Goal: Information Seeking & Learning: Learn about a topic

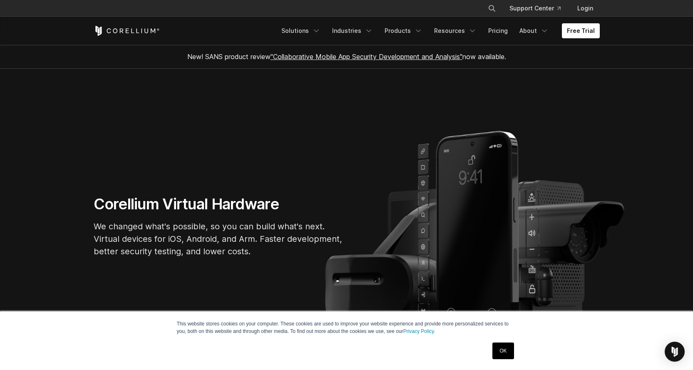
click at [499, 354] on link "OK" at bounding box center [503, 351] width 21 height 17
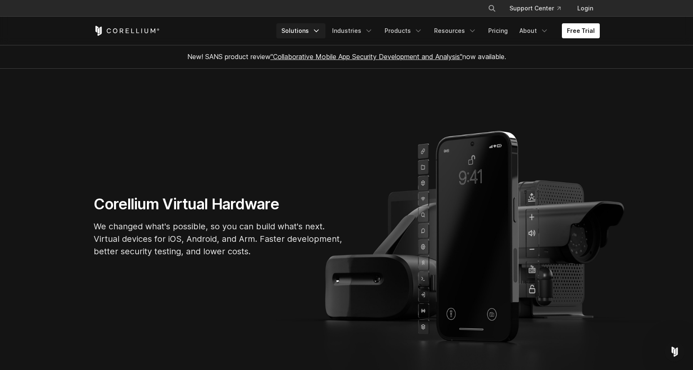
click at [312, 29] on link "Solutions" at bounding box center [301, 30] width 49 height 15
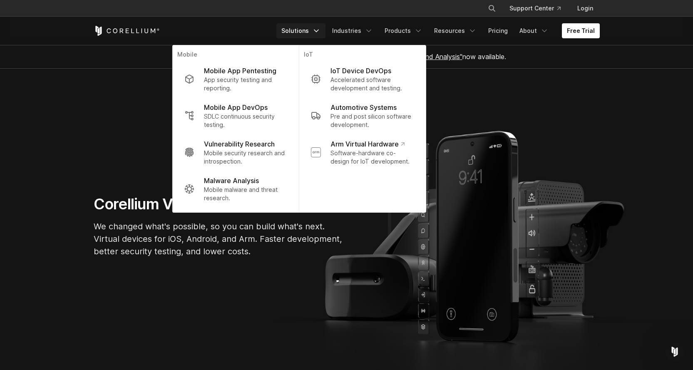
click at [312, 29] on link "Solutions" at bounding box center [301, 30] width 49 height 15
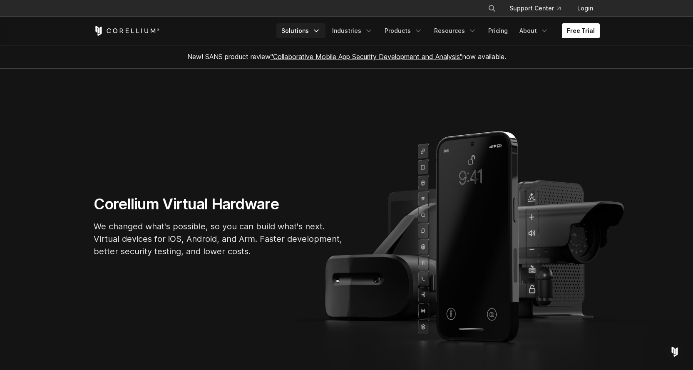
click at [312, 29] on link "Solutions" at bounding box center [301, 30] width 49 height 15
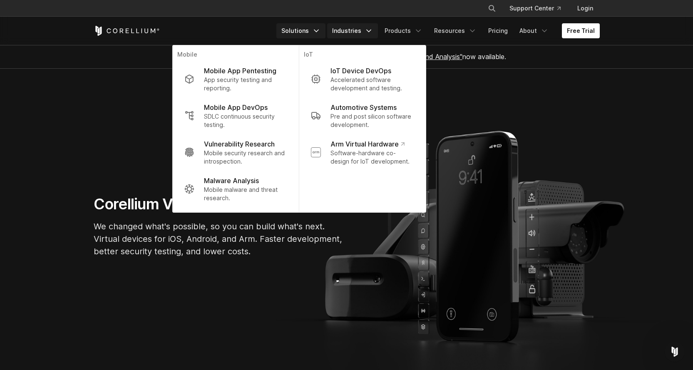
click at [346, 30] on link "Industries" at bounding box center [352, 30] width 51 height 15
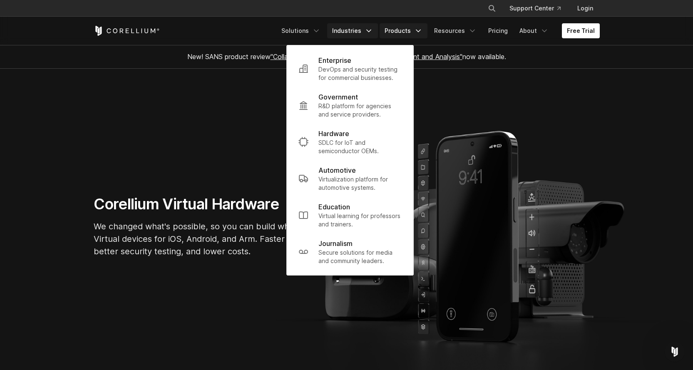
click at [401, 30] on link "Products" at bounding box center [404, 30] width 48 height 15
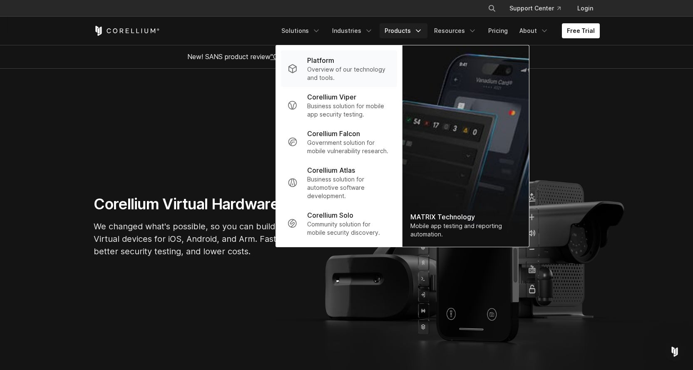
click at [329, 70] on p "Overview of our technology and tools." at bounding box center [348, 73] width 83 height 17
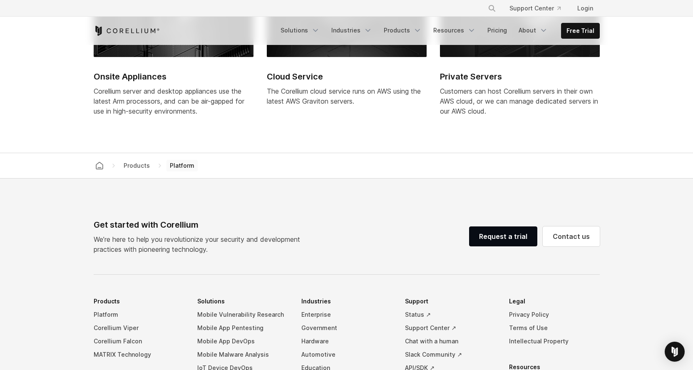
scroll to position [3415, 0]
